Goal: Check status: Check status

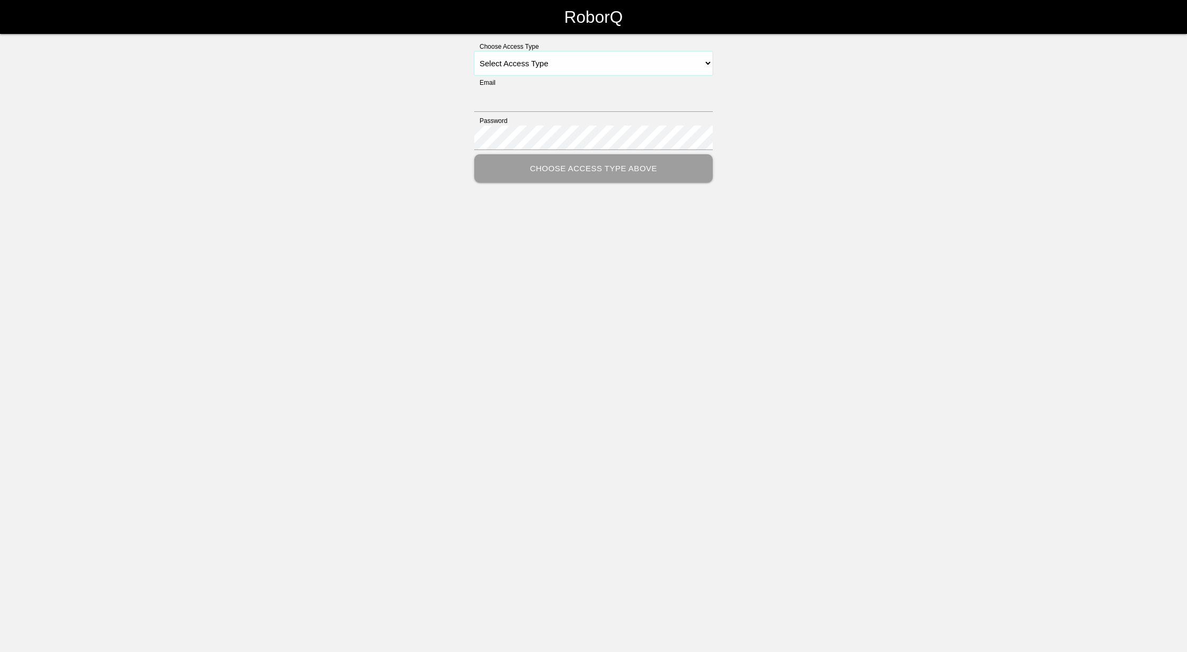
click at [579, 64] on select "Select Access Type Admin Customer Supervisor Worker" at bounding box center [593, 63] width 238 height 24
select select "Supervisor"
click at [474, 51] on select "Select Access Type Admin Customer Supervisor Worker" at bounding box center [593, 63] width 238 height 24
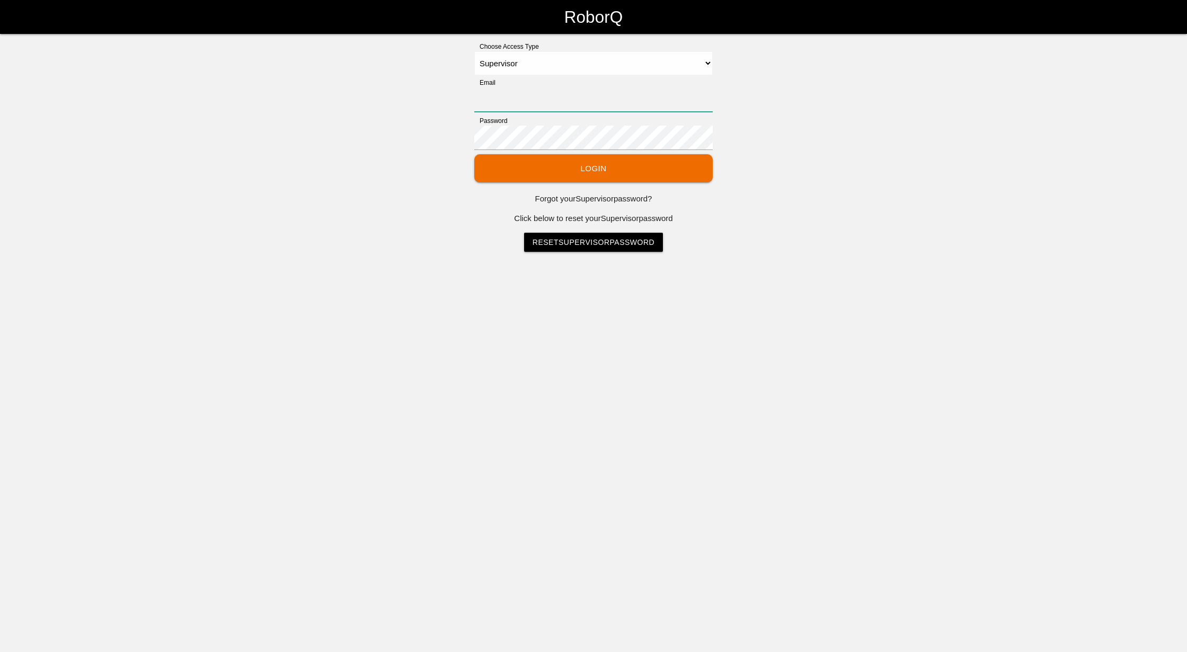
click at [551, 98] on input "Email" at bounding box center [593, 99] width 238 height 24
type input "[EMAIL_ADDRESS][DOMAIN_NAME]"
click at [494, 122] on label "Password" at bounding box center [490, 121] width 33 height 10
click at [474, 154] on button "Login" at bounding box center [593, 168] width 238 height 28
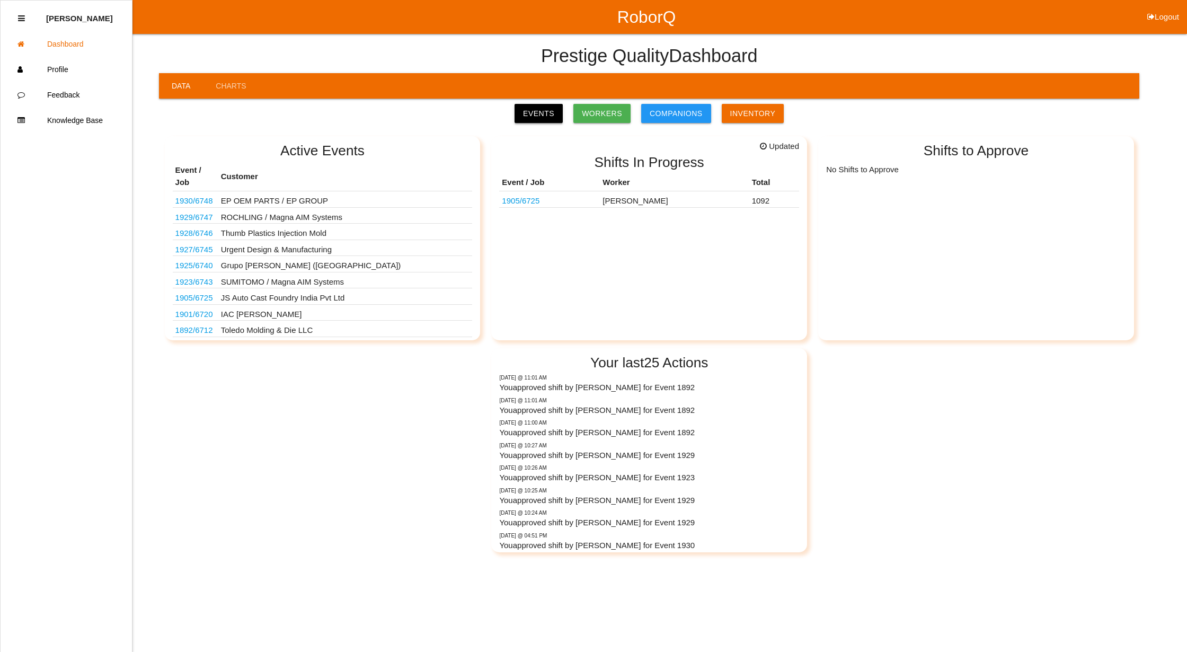
click at [545, 111] on link "Events" at bounding box center [539, 113] width 48 height 19
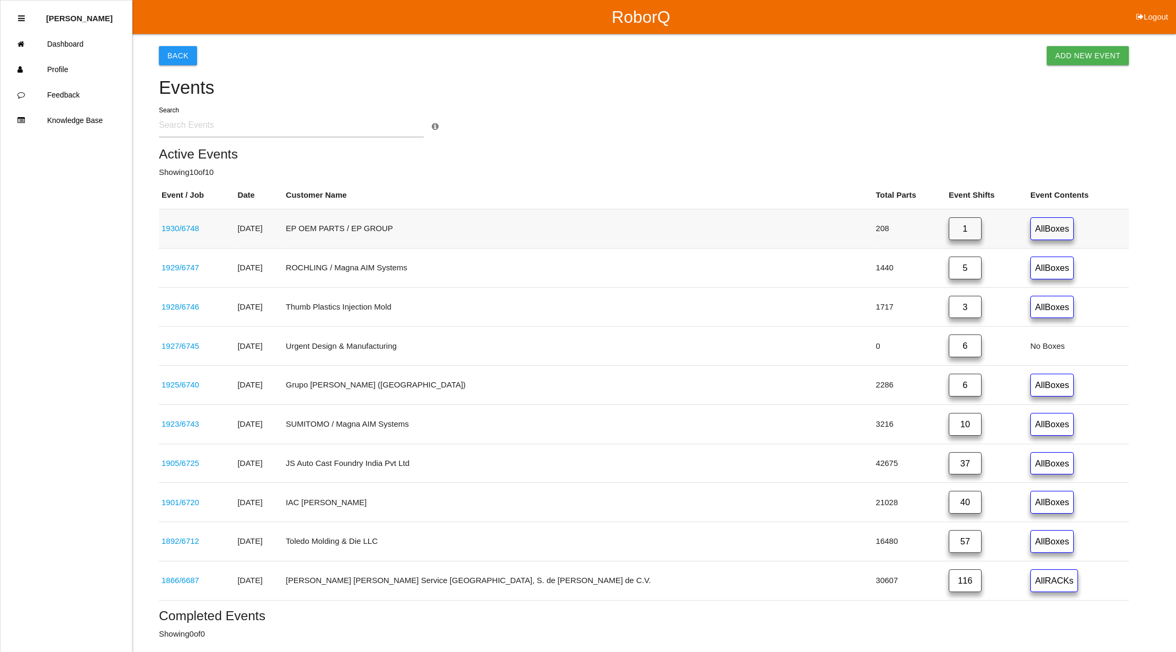
click at [176, 225] on link "1930 / 6748" at bounding box center [181, 228] width 38 height 9
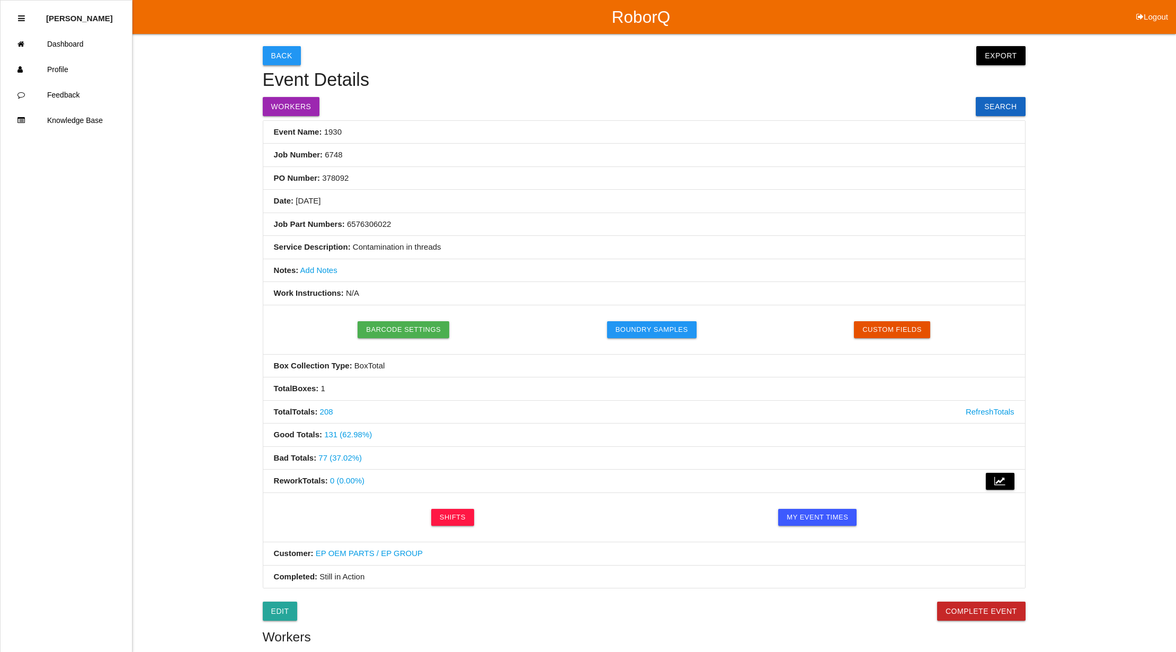
click at [277, 49] on button "Back" at bounding box center [282, 55] width 38 height 19
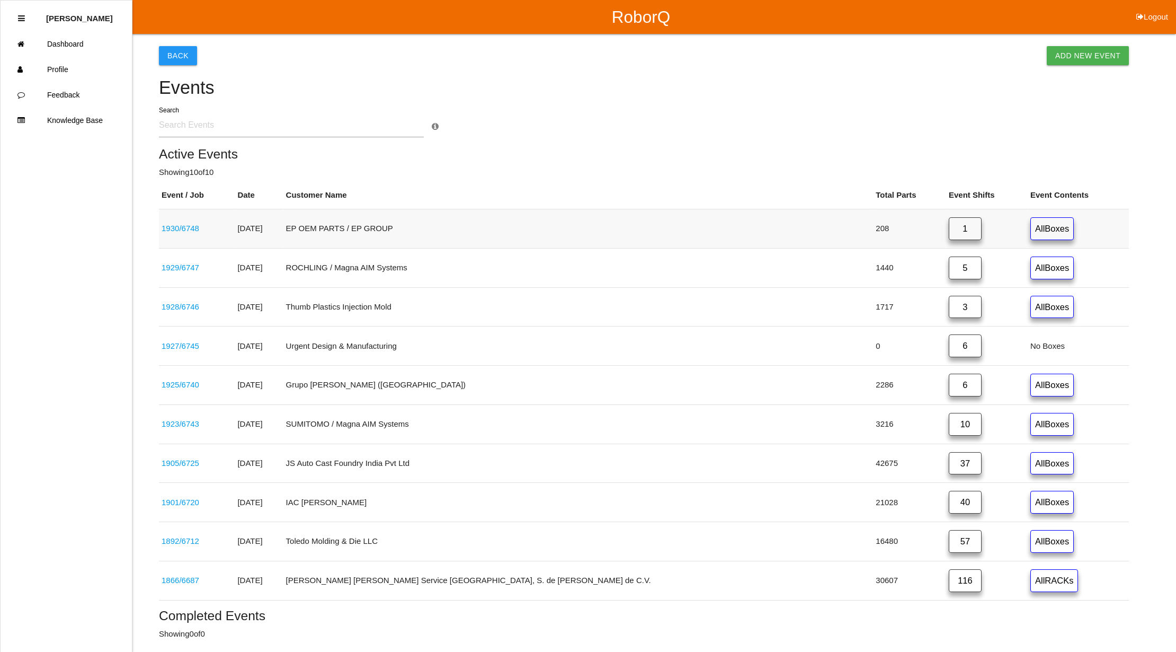
click at [949, 223] on link "1" at bounding box center [965, 228] width 33 height 23
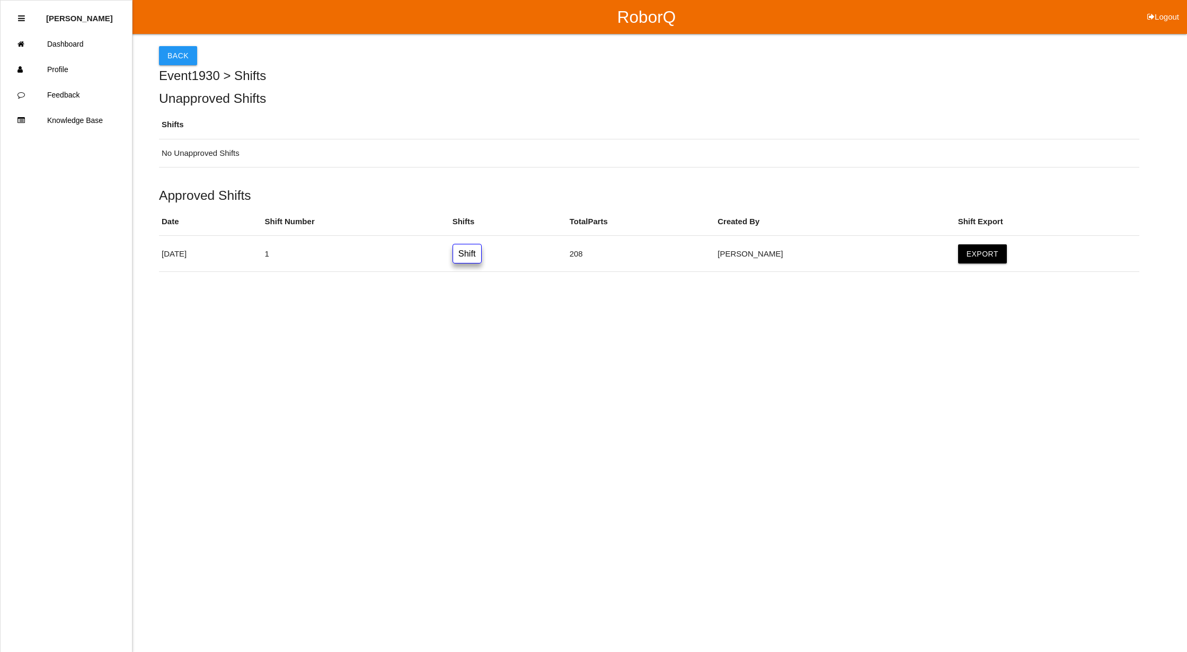
click at [1164, 8] on button "Logout" at bounding box center [1163, 4] width 48 height 8
select select "Supervisor"
